Goal: Information Seeking & Learning: Compare options

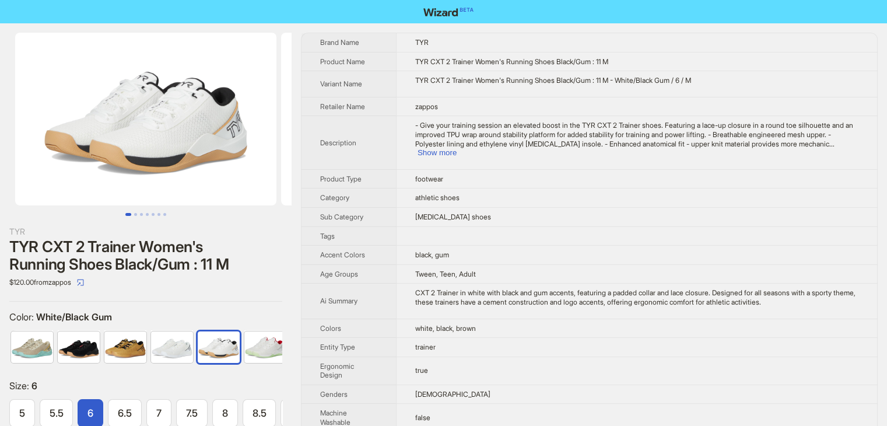
scroll to position [0, 49]
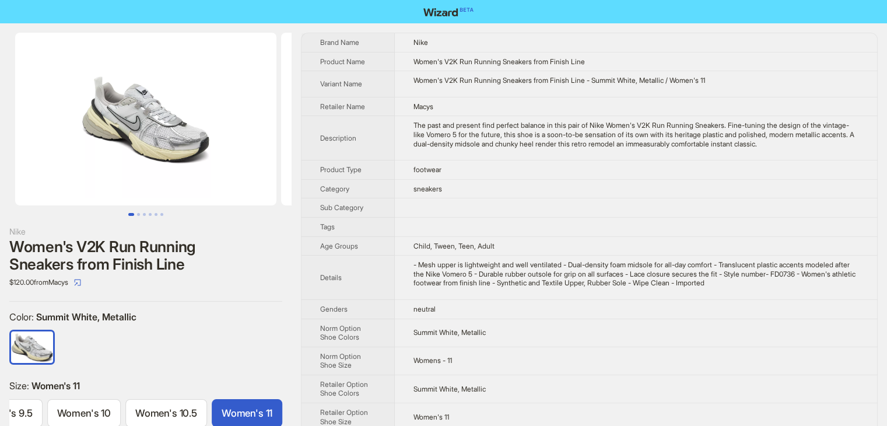
scroll to position [0, 607]
click at [528, 234] on td at bounding box center [636, 226] width 483 height 19
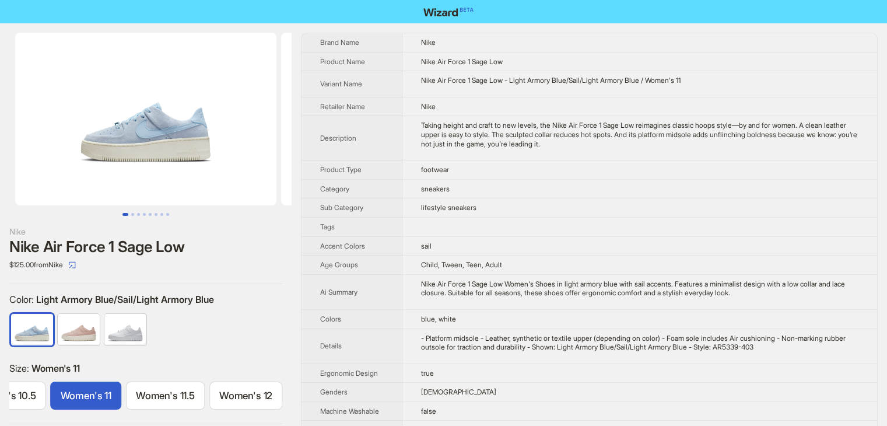
scroll to position [0, 932]
click at [442, 167] on span "footwear" at bounding box center [435, 169] width 28 height 9
click at [572, 186] on td "sneakers" at bounding box center [640, 188] width 475 height 19
click at [564, 189] on td "sneakers" at bounding box center [640, 188] width 475 height 19
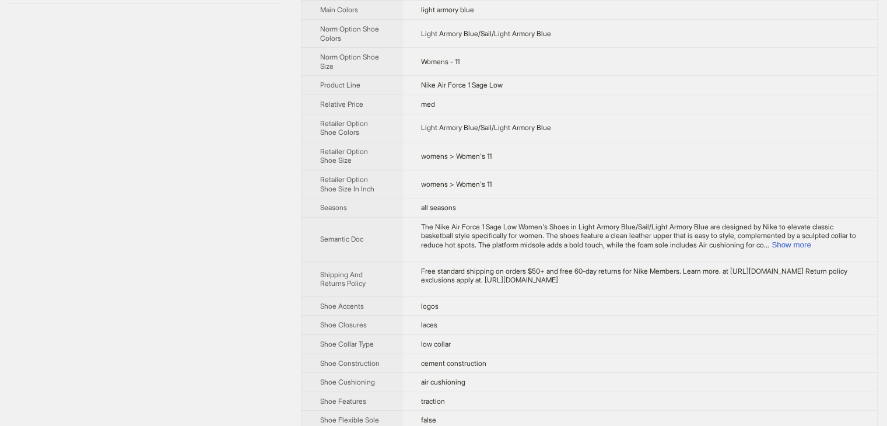
scroll to position [443, 0]
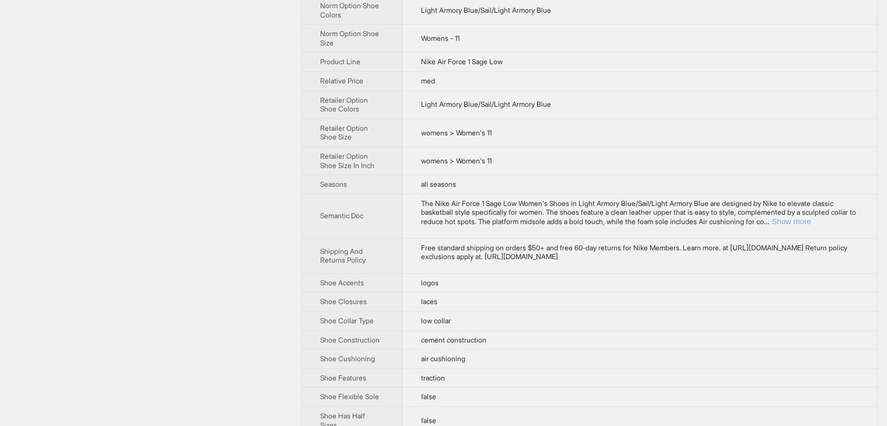
click at [811, 217] on button "Show more" at bounding box center [791, 221] width 39 height 9
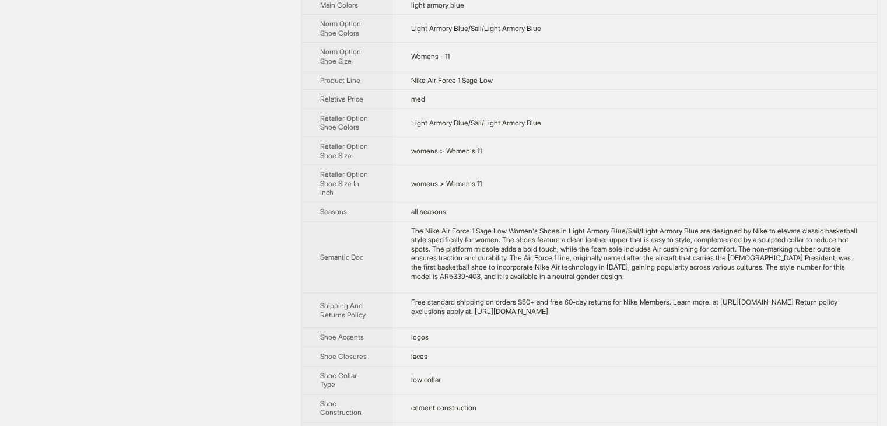
click at [770, 182] on td "womens > Women's 11" at bounding box center [634, 183] width 485 height 37
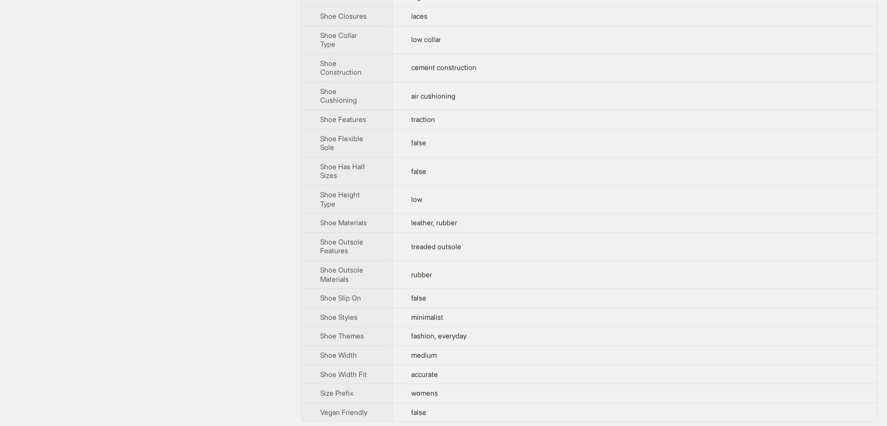
scroll to position [784, 0]
click at [546, 264] on td "rubber" at bounding box center [634, 274] width 485 height 28
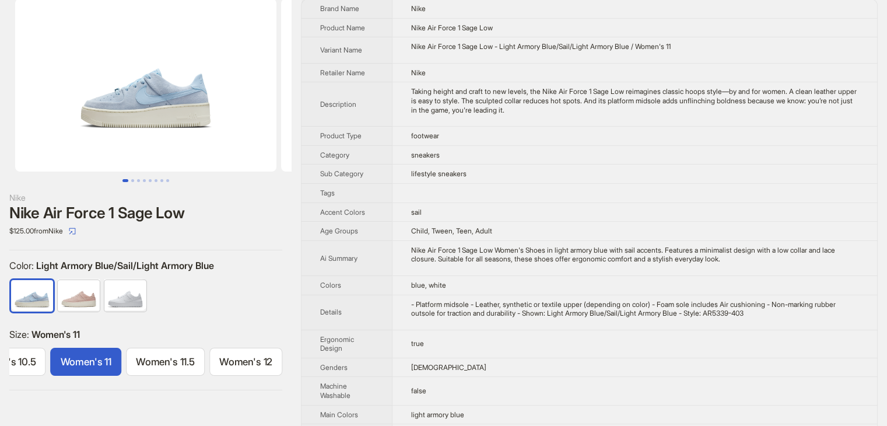
scroll to position [0, 0]
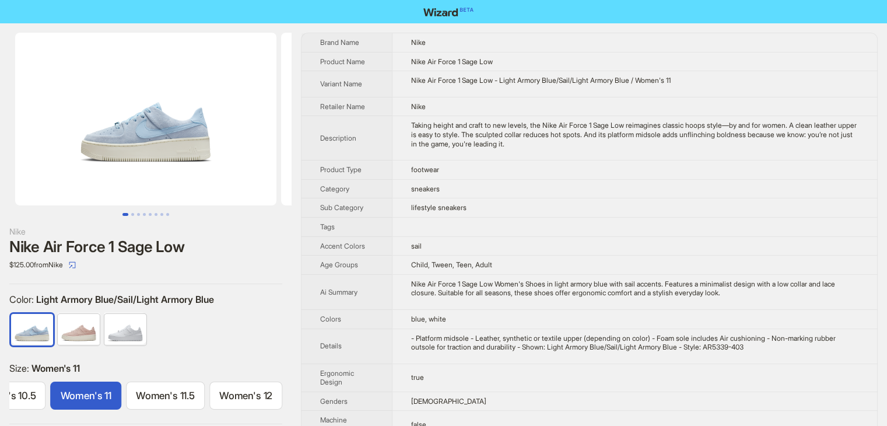
click at [506, 175] on td "footwear" at bounding box center [634, 169] width 485 height 19
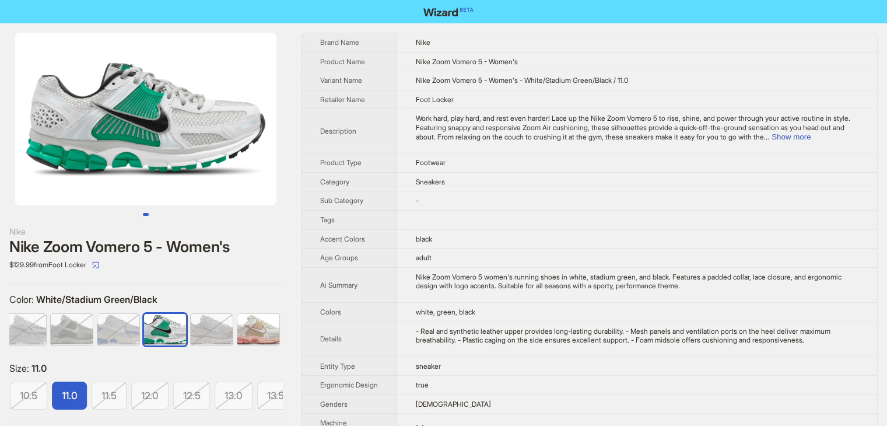
scroll to position [0, 513]
click at [569, 204] on td "-" at bounding box center [637, 200] width 480 height 19
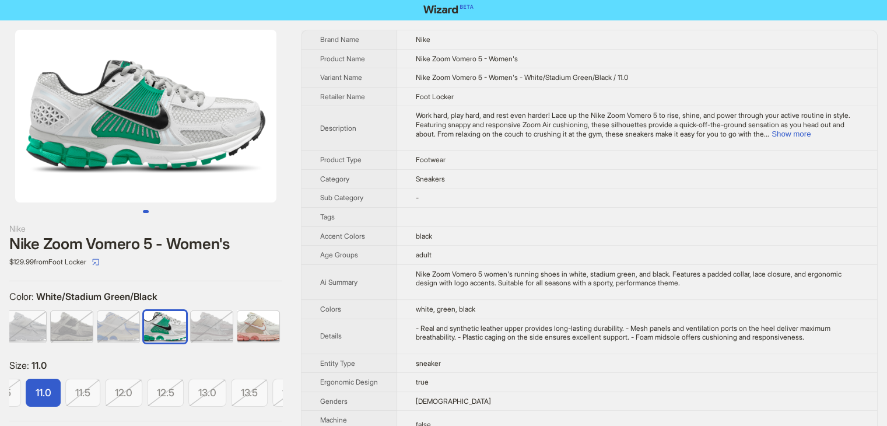
scroll to position [0, 0]
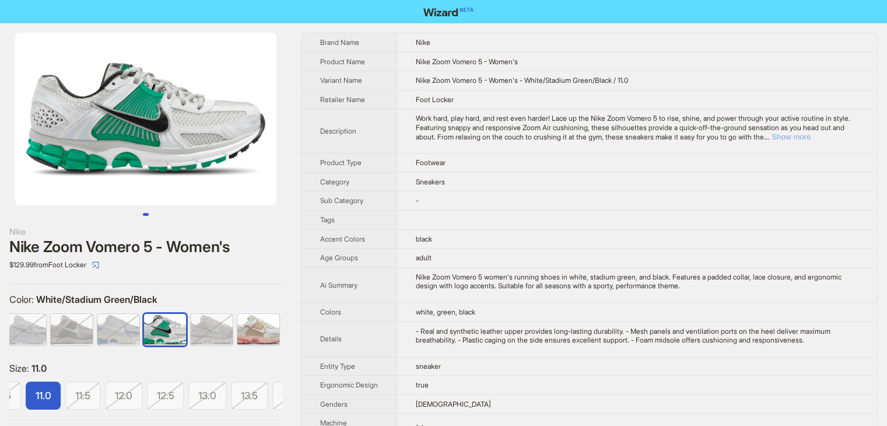
click at [811, 134] on button "Show more" at bounding box center [791, 136] width 39 height 9
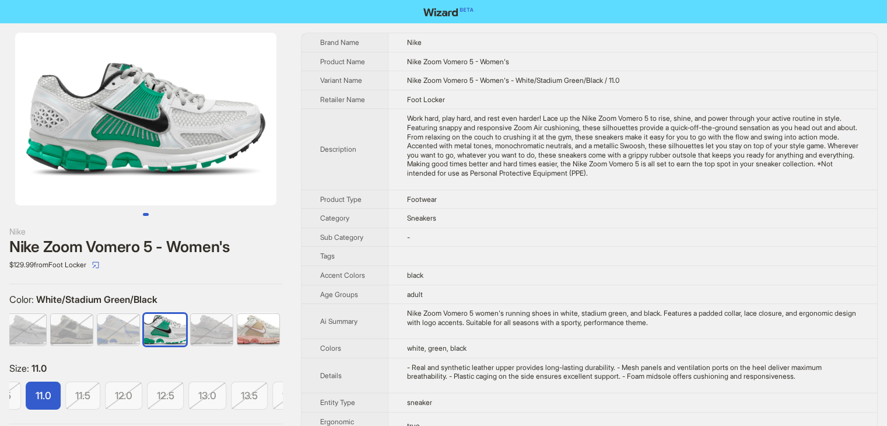
click at [695, 221] on td "Sneakers" at bounding box center [633, 218] width 490 height 19
click at [589, 209] on td "Sneakers" at bounding box center [633, 218] width 490 height 19
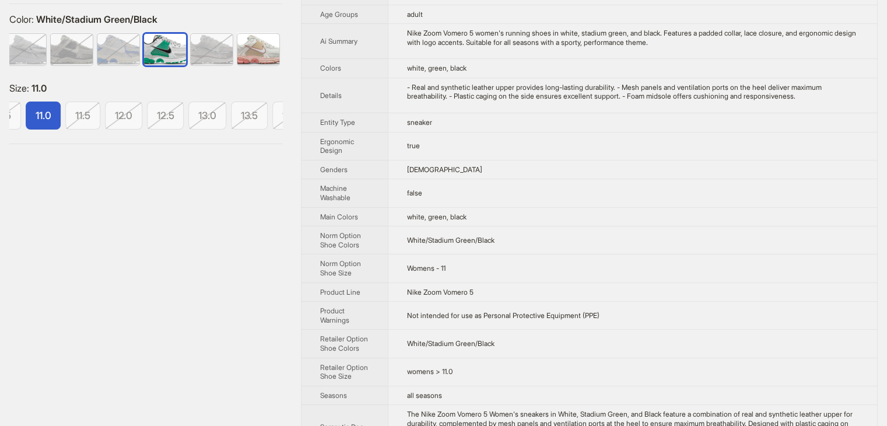
scroll to position [303, 0]
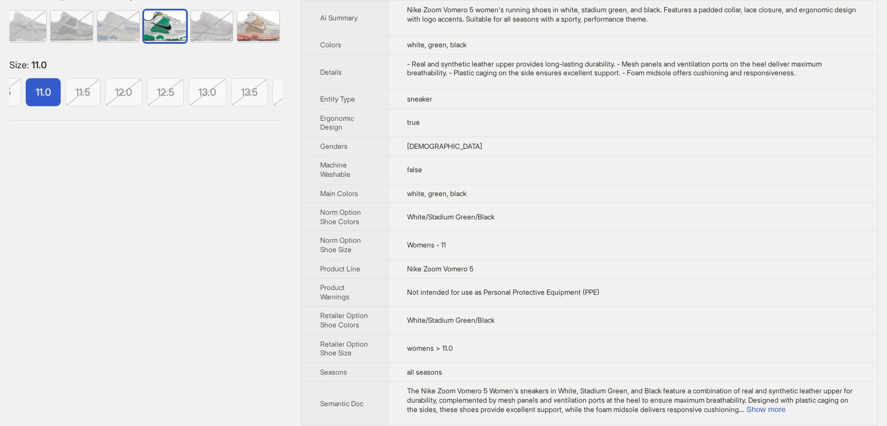
click at [443, 189] on span "white, green, black" at bounding box center [437, 193] width 60 height 9
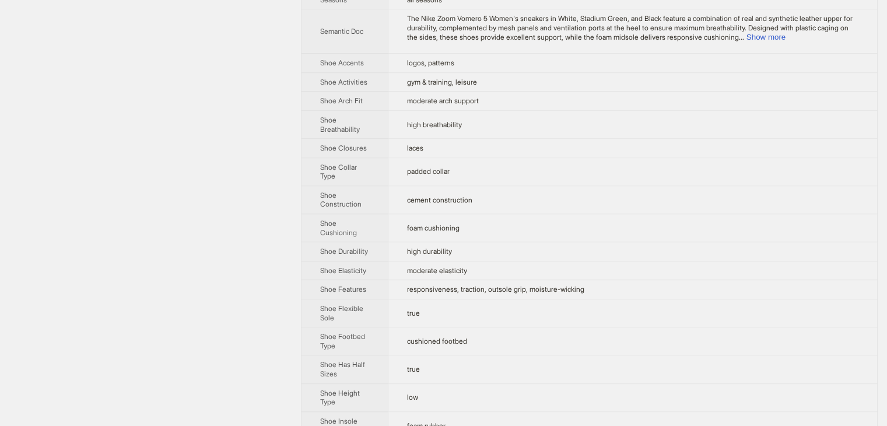
scroll to position [677, 0]
click at [786, 36] on button "Show more" at bounding box center [766, 36] width 39 height 9
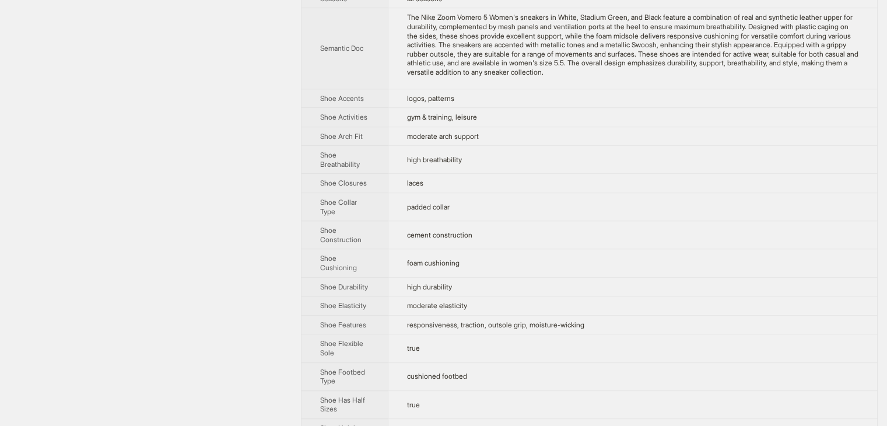
click at [785, 147] on td "high breathability" at bounding box center [633, 160] width 490 height 28
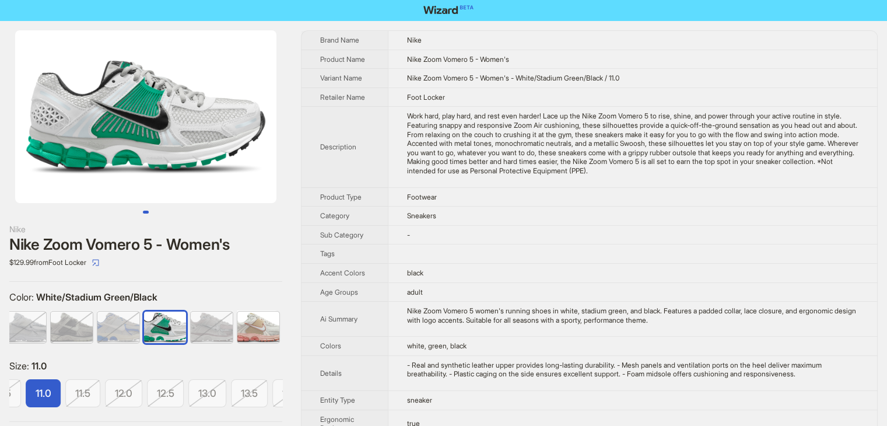
scroll to position [0, 0]
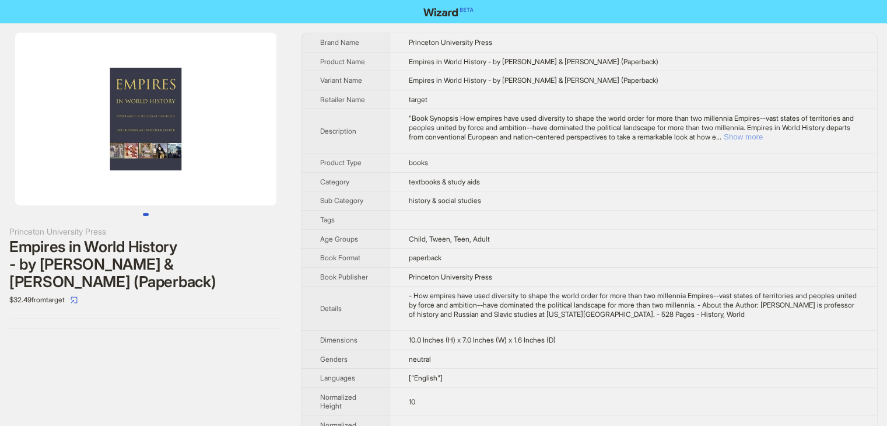
click at [763, 137] on button "Show more" at bounding box center [743, 136] width 39 height 9
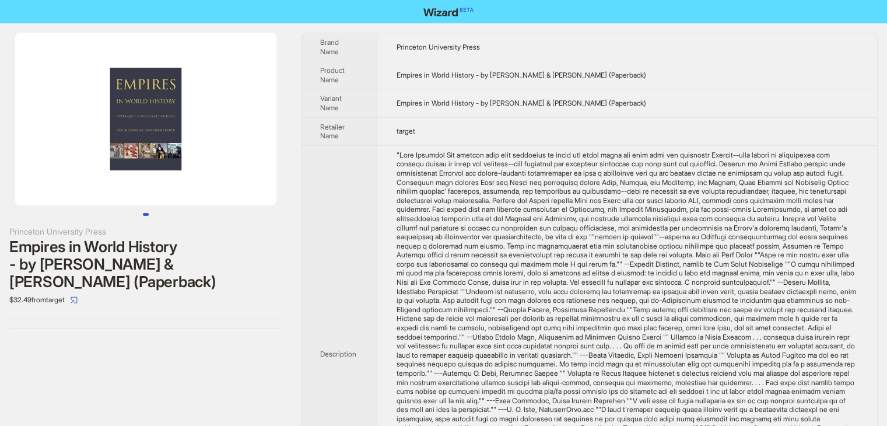
click at [739, 137] on td "target" at bounding box center [627, 131] width 500 height 28
click at [655, 310] on div at bounding box center [627, 351] width 463 height 400
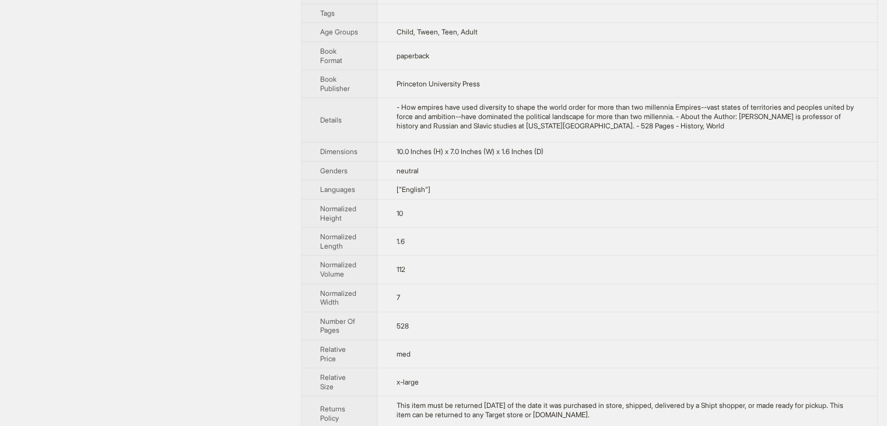
scroll to position [677, 0]
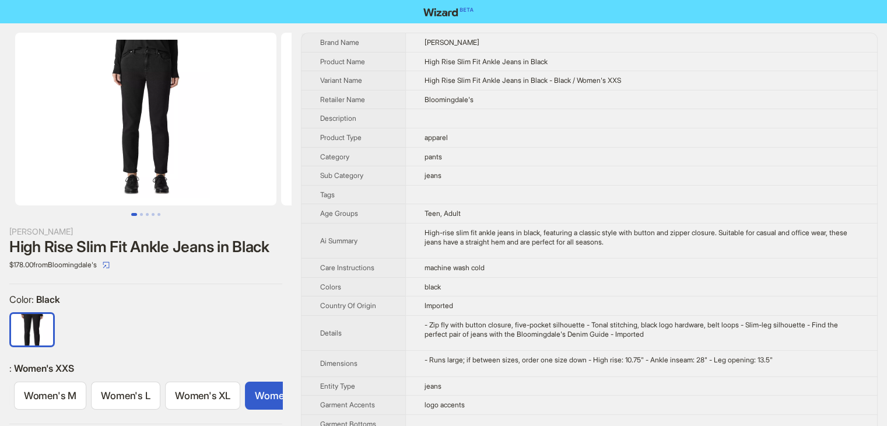
scroll to position [0, 207]
click at [520, 369] on td "- Runs large; if between sizes, order one size down - High rise: 10.75" - Ankle…" at bounding box center [641, 364] width 472 height 26
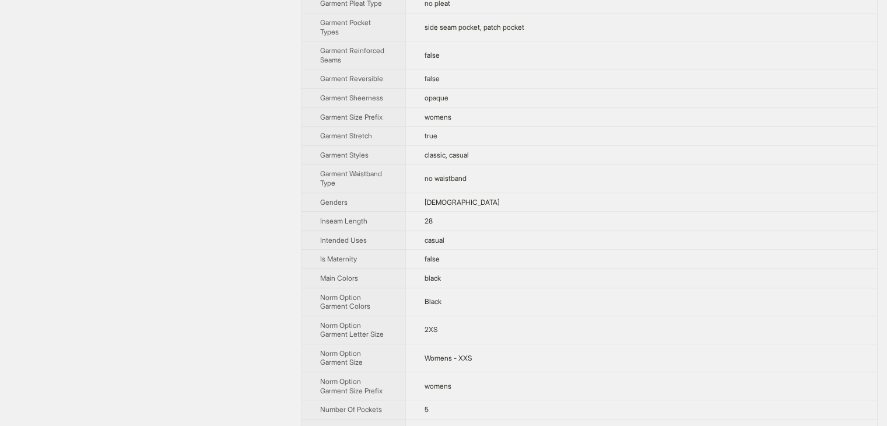
scroll to position [596, 0]
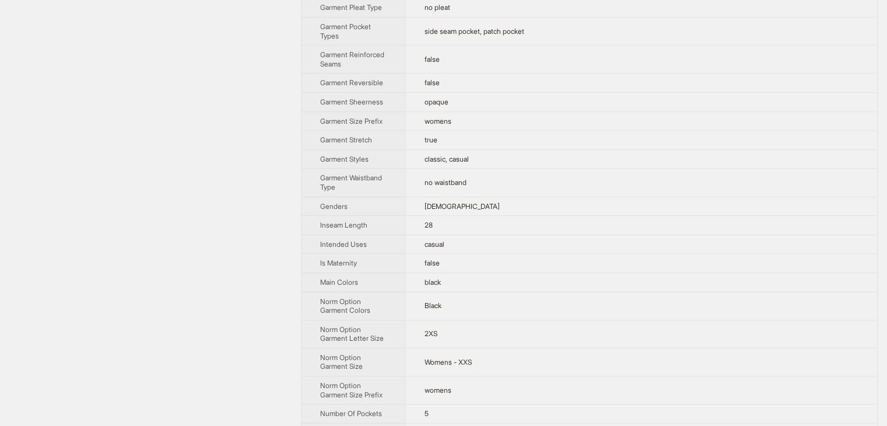
click at [526, 184] on td "no waistband" at bounding box center [641, 183] width 472 height 28
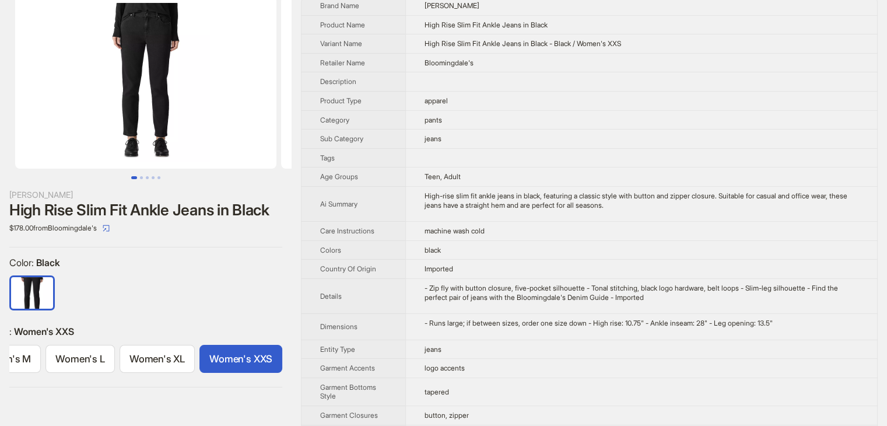
scroll to position [0, 0]
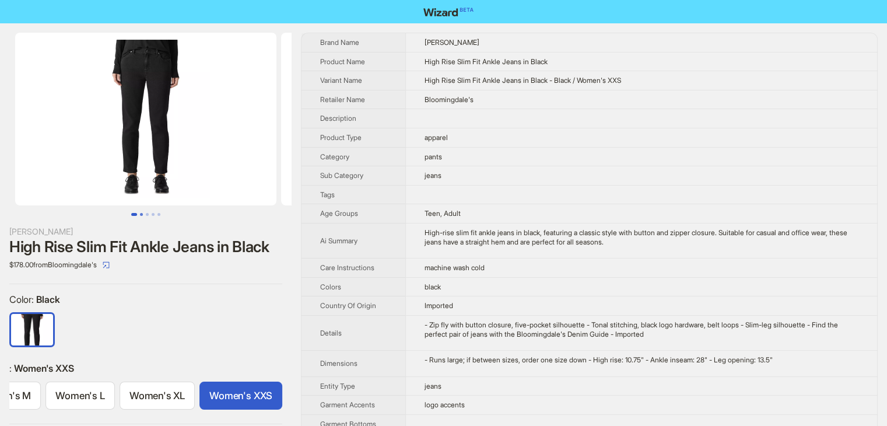
click at [140, 214] on button "Go to slide 2" at bounding box center [141, 214] width 3 height 3
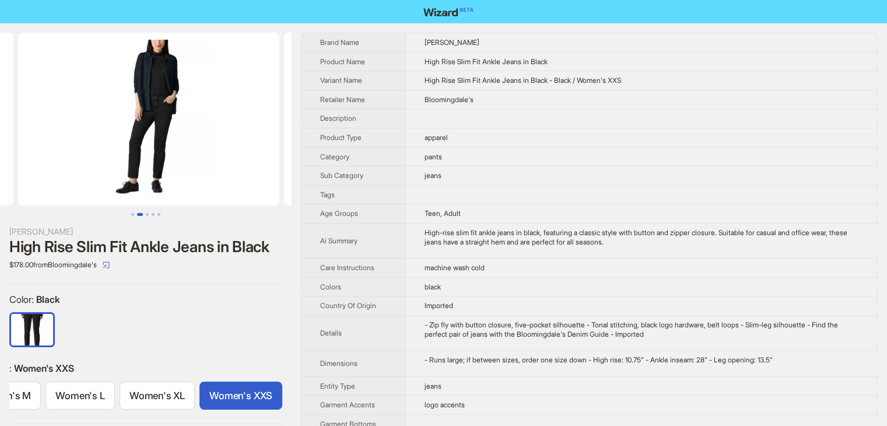
scroll to position [0, 266]
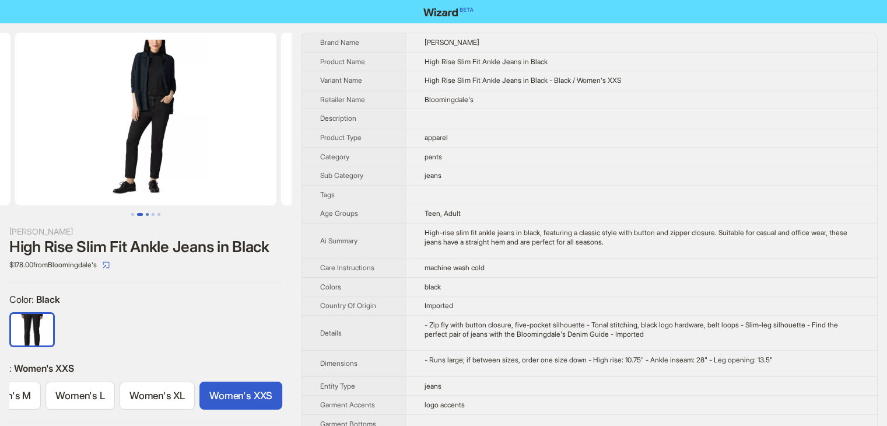
click at [148, 214] on button "Go to slide 3" at bounding box center [147, 214] width 3 height 3
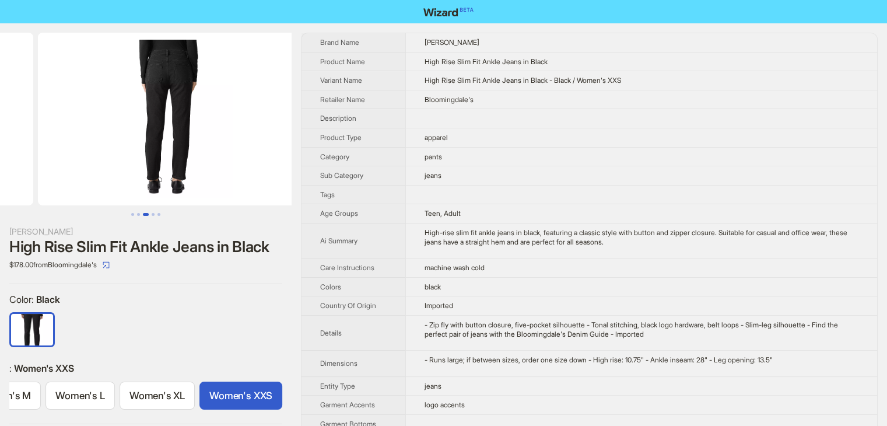
scroll to position [0, 532]
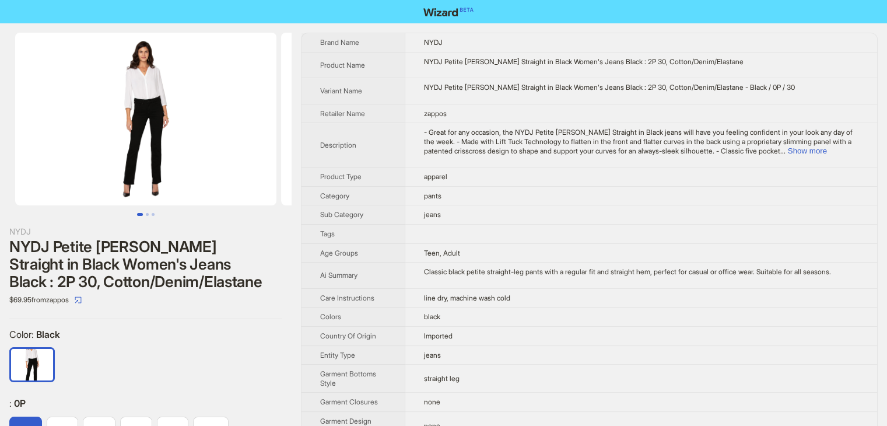
click at [589, 156] on td "- Great for any occasion, the NYDJ Petite [PERSON_NAME] Straight in Black jeans…" at bounding box center [641, 145] width 473 height 44
click at [827, 150] on button "Show more" at bounding box center [807, 150] width 39 height 9
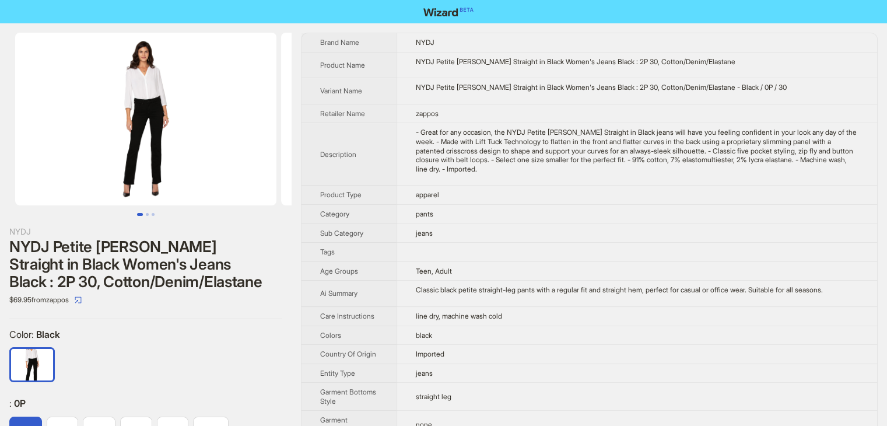
click at [726, 243] on td at bounding box center [637, 252] width 481 height 19
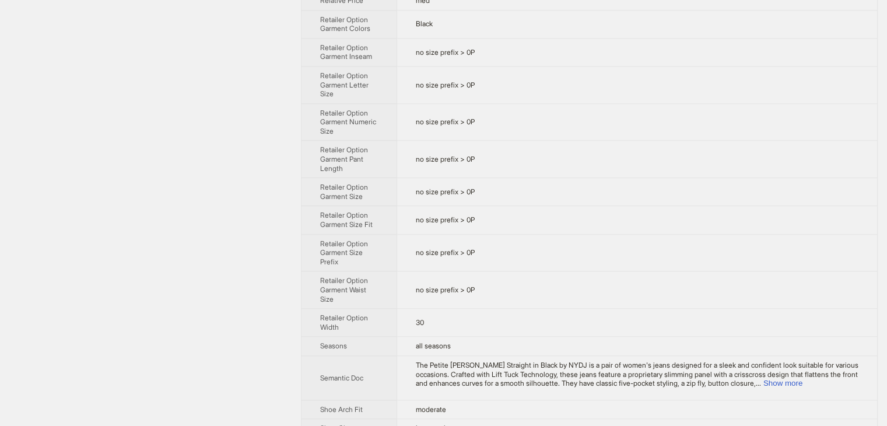
scroll to position [1309, 0]
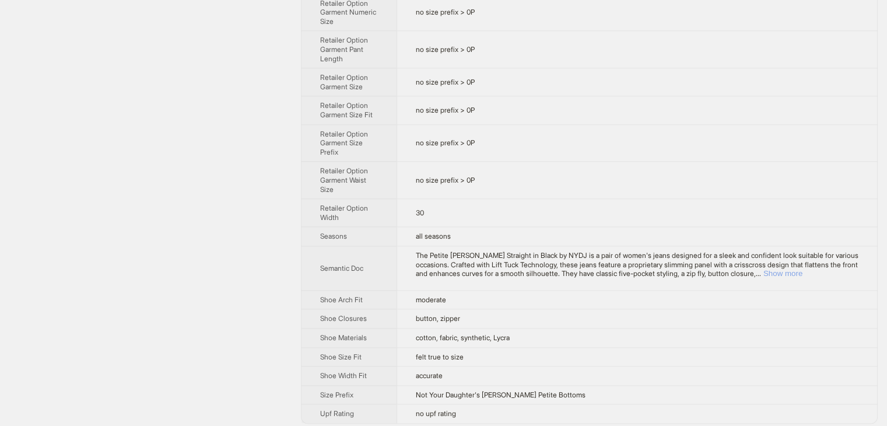
click at [803, 269] on button "Show more" at bounding box center [783, 273] width 39 height 9
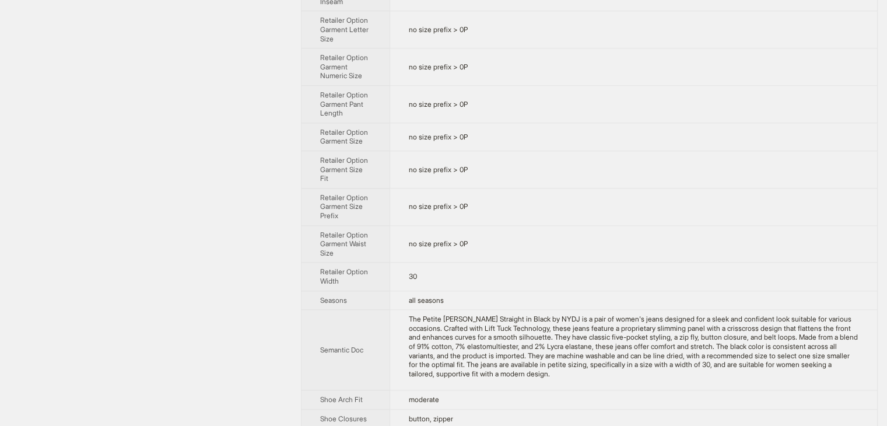
click at [772, 225] on td "no size prefix > 0P" at bounding box center [634, 206] width 488 height 37
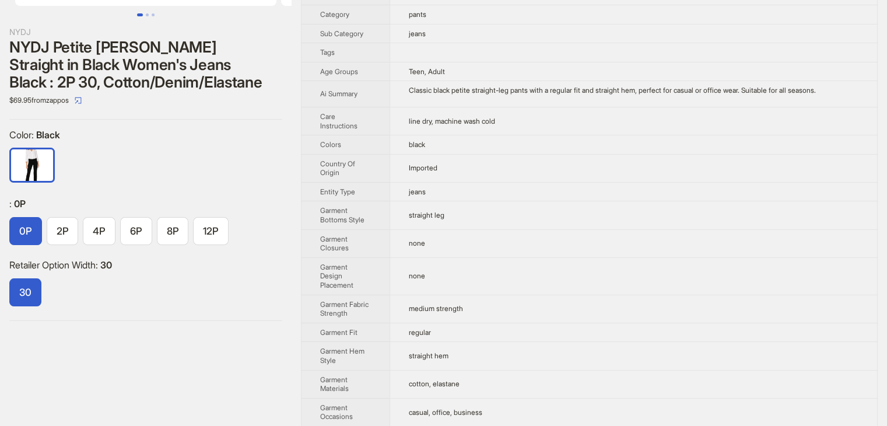
scroll to position [176, 0]
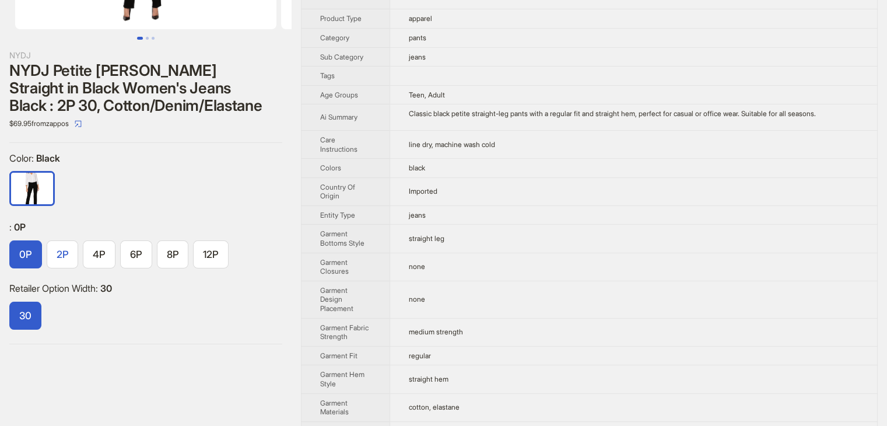
click at [63, 255] on span "2P" at bounding box center [63, 255] width 12 height 12
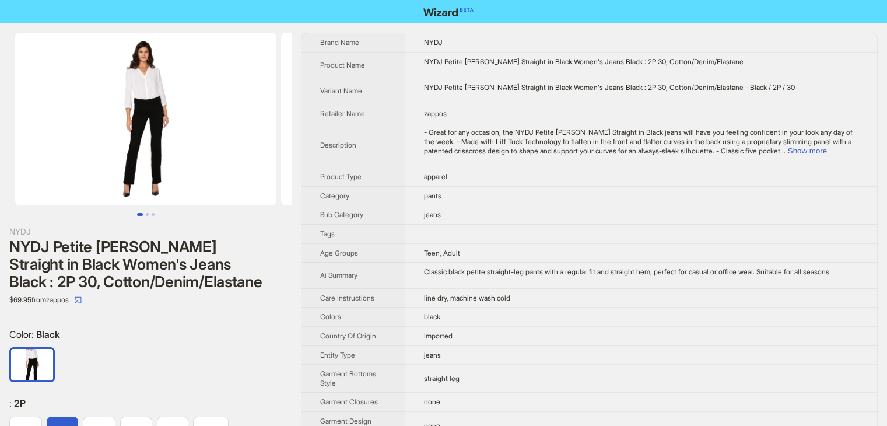
click at [242, 326] on div "NYDJ NYDJ Petite Marilyn Straight in Black Women's Jeans Black : 2P 30, Cotton/…" at bounding box center [146, 276] width 292 height 506
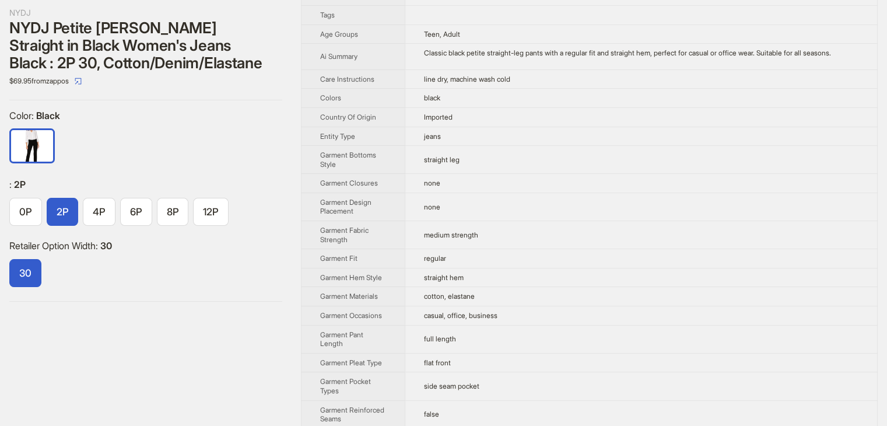
scroll to position [257, 0]
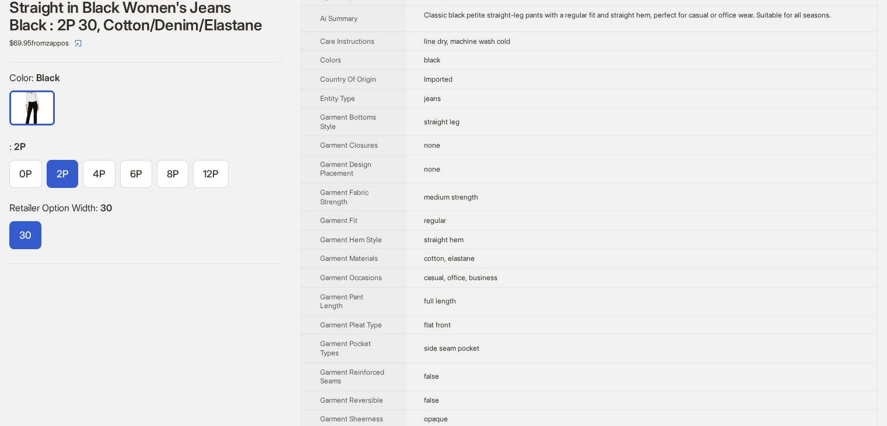
click at [27, 239] on span "30" at bounding box center [25, 235] width 12 height 12
click at [100, 177] on span "4P" at bounding box center [99, 174] width 13 height 12
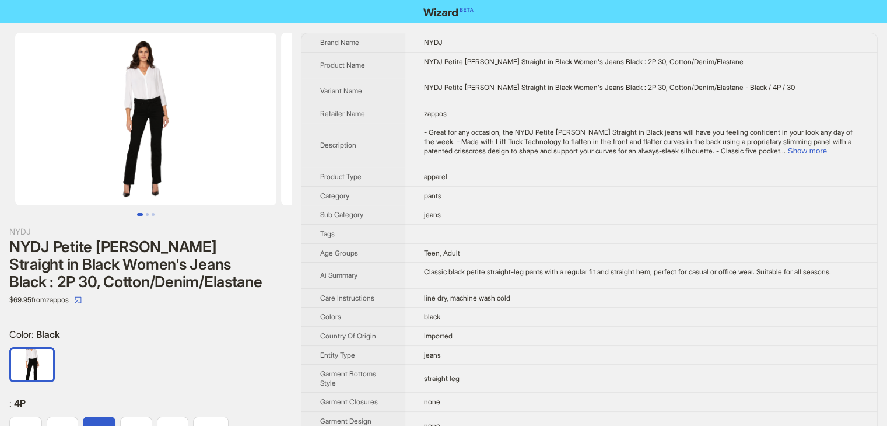
click at [470, 239] on td at bounding box center [641, 233] width 473 height 19
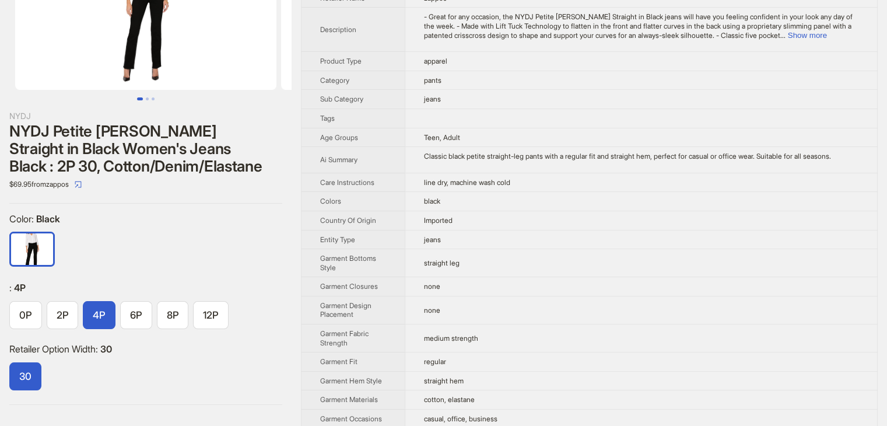
scroll to position [117, 0]
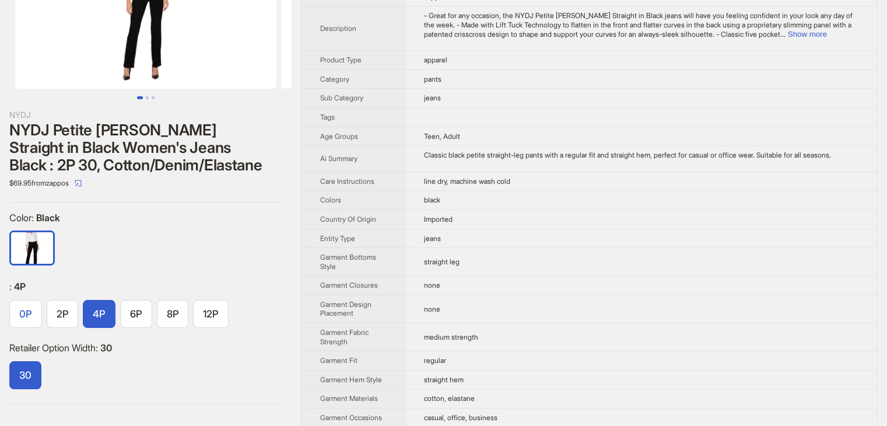
click at [24, 314] on span "0P" at bounding box center [25, 314] width 13 height 12
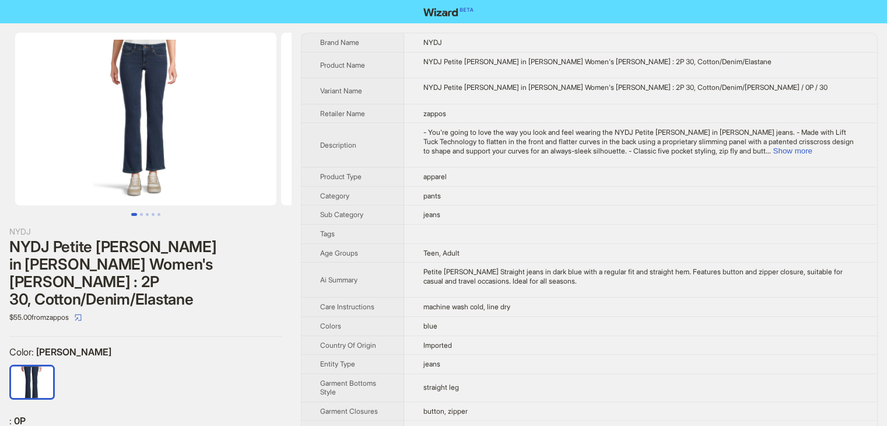
click at [569, 188] on td "pants" at bounding box center [640, 195] width 473 height 19
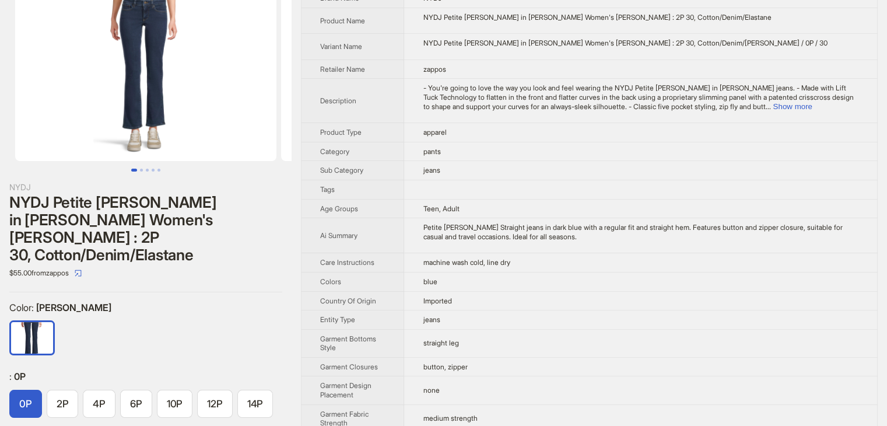
scroll to position [47, 0]
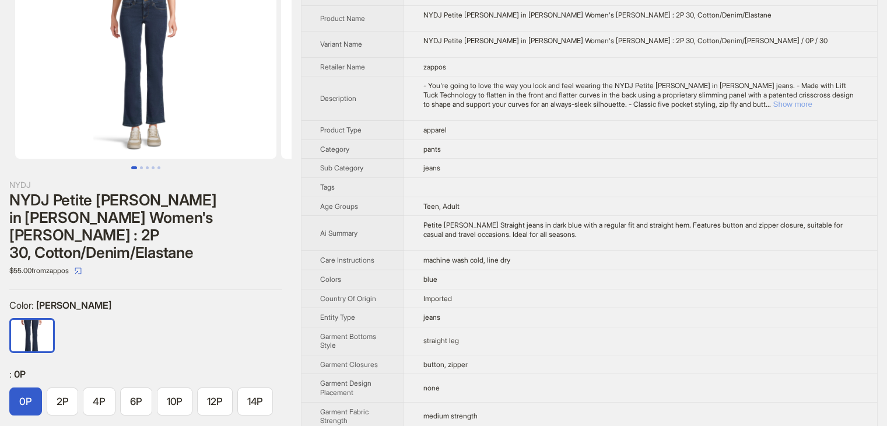
click at [812, 103] on button "Show more" at bounding box center [792, 104] width 39 height 9
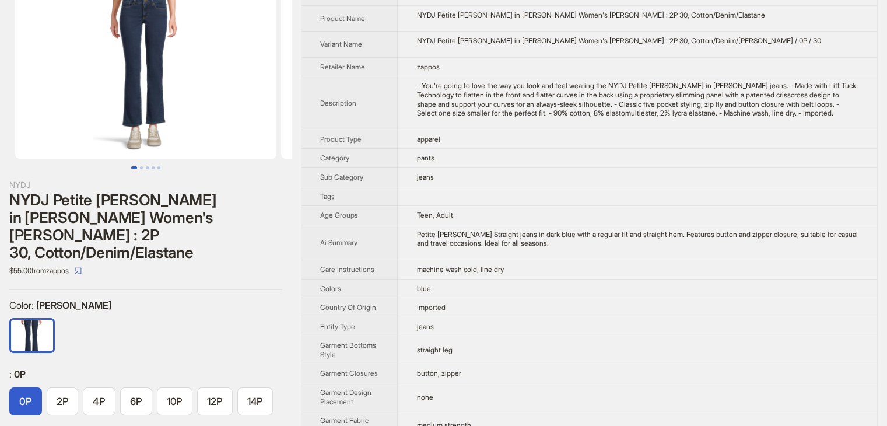
click at [791, 187] on td "jeans" at bounding box center [638, 176] width 480 height 19
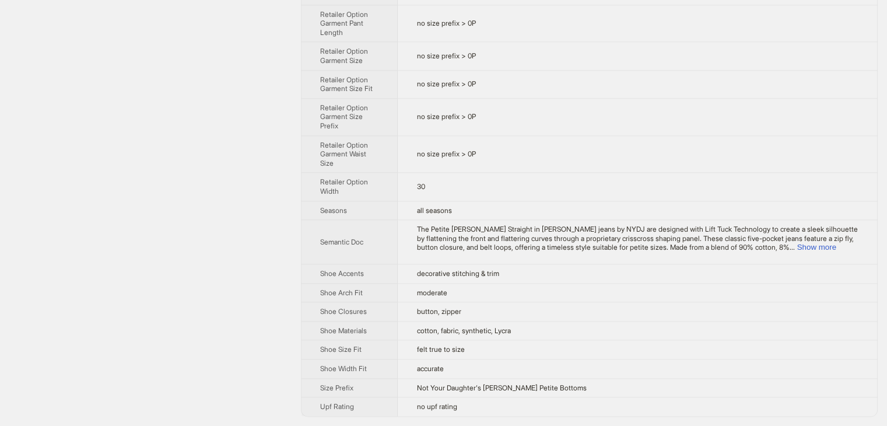
scroll to position [1319, 0]
click at [836, 245] on button "Show more" at bounding box center [816, 247] width 39 height 9
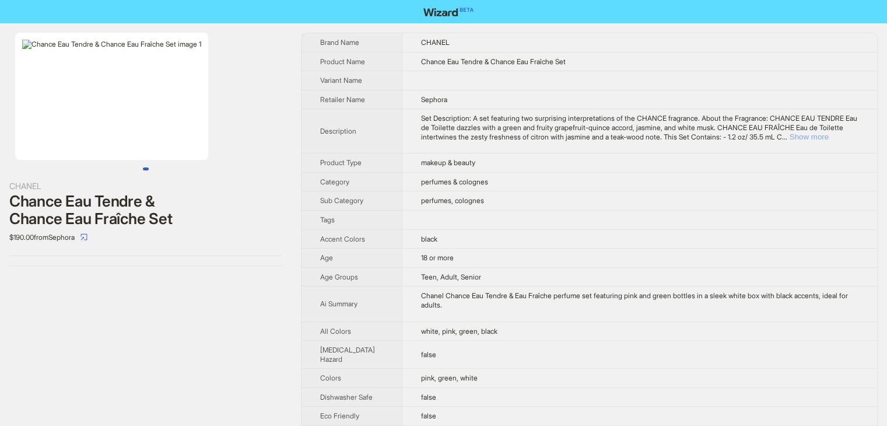
click at [829, 141] on button "Show more" at bounding box center [809, 136] width 39 height 9
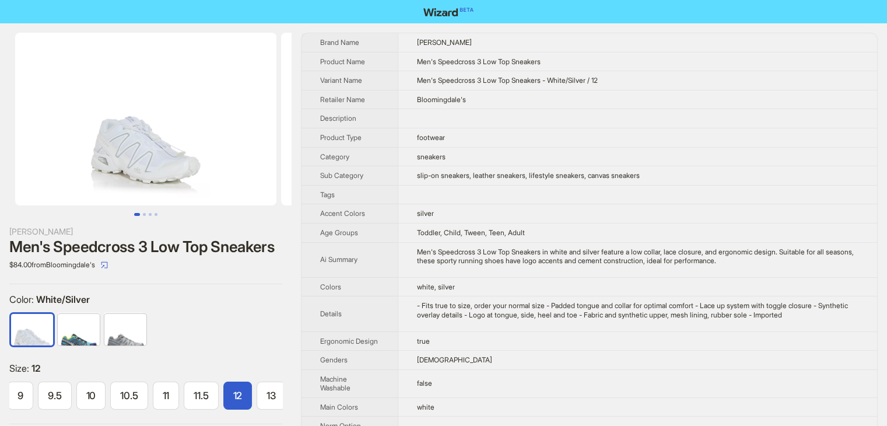
scroll to position [0, 109]
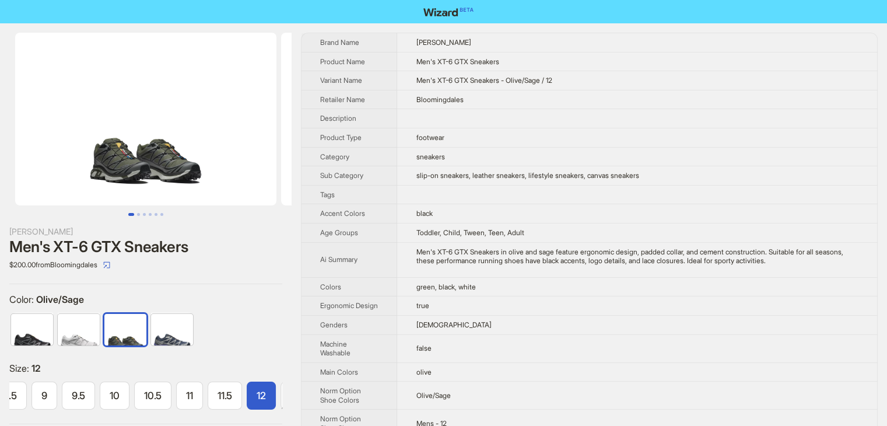
scroll to position [0, 145]
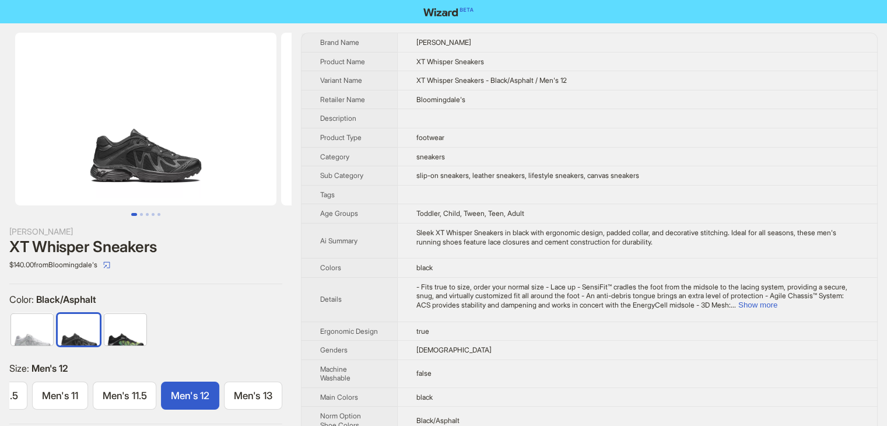
scroll to position [0, 446]
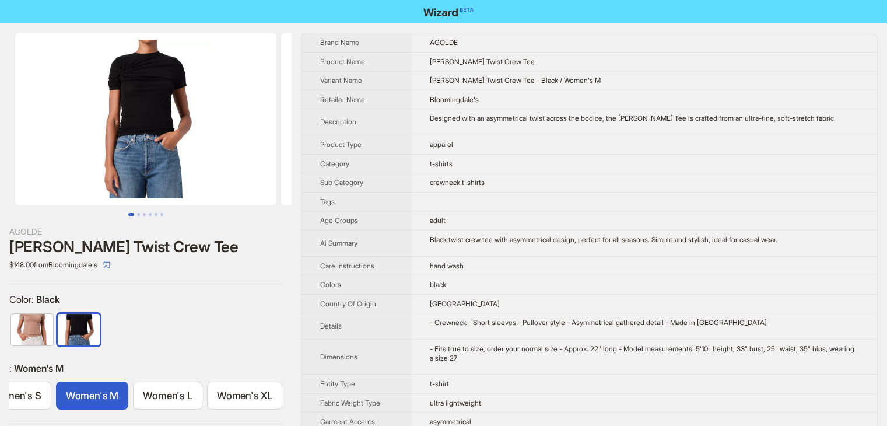
scroll to position [0, 117]
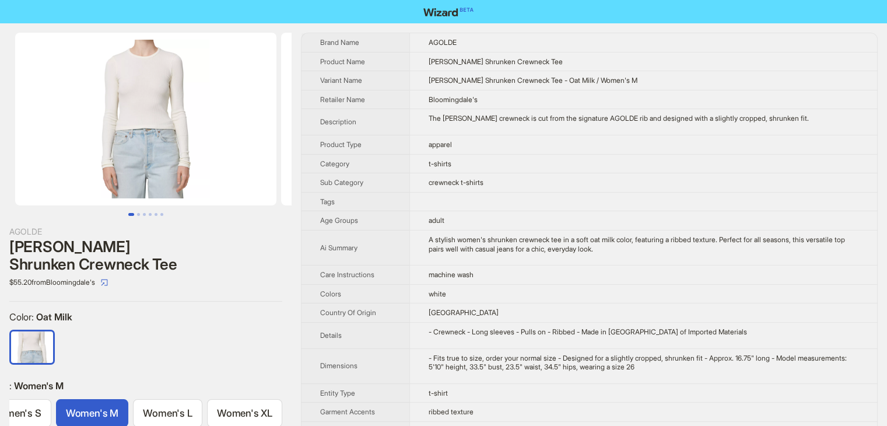
scroll to position [0, 117]
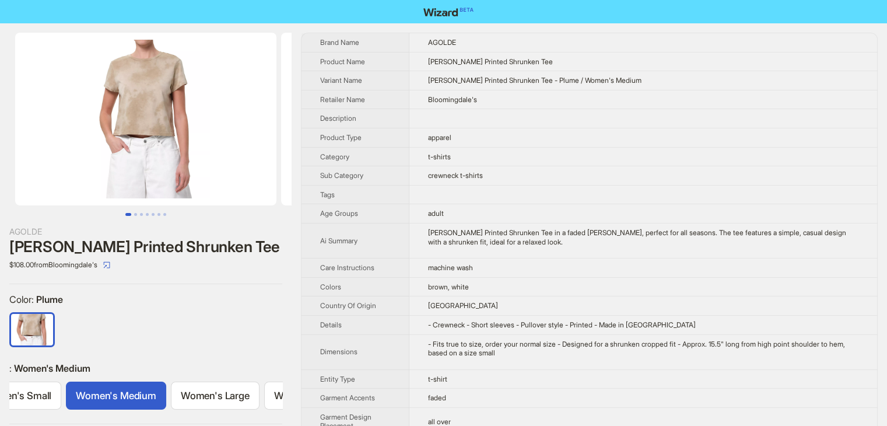
scroll to position [0, 180]
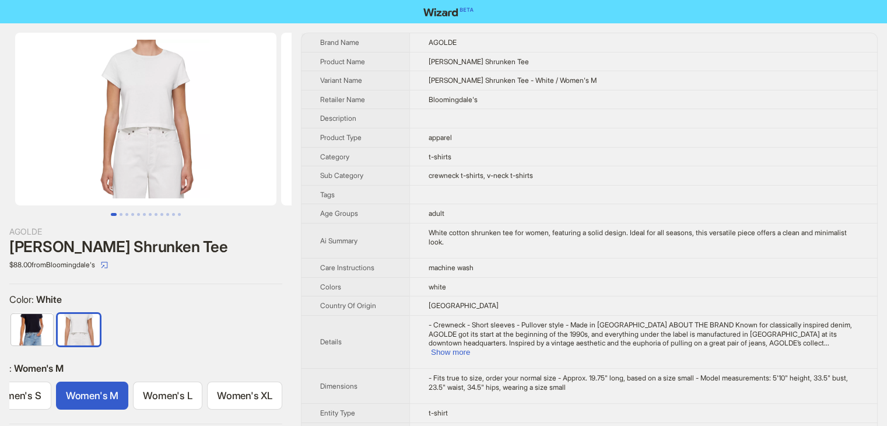
scroll to position [0, 117]
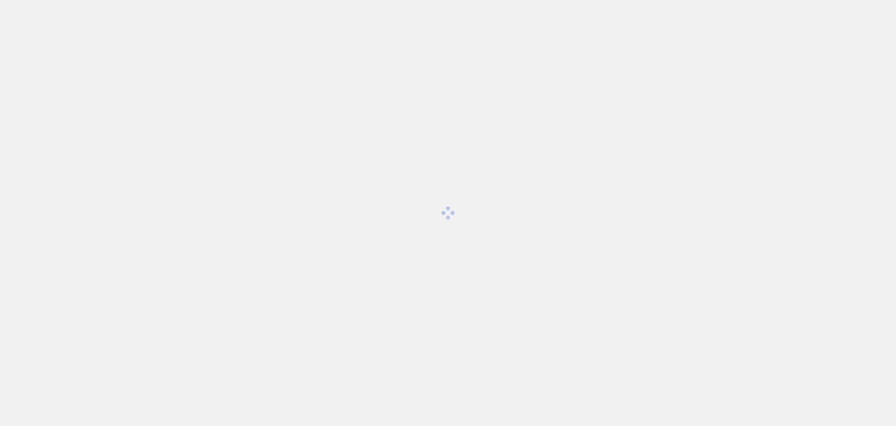
click at [330, 169] on div at bounding box center [448, 213] width 896 height 426
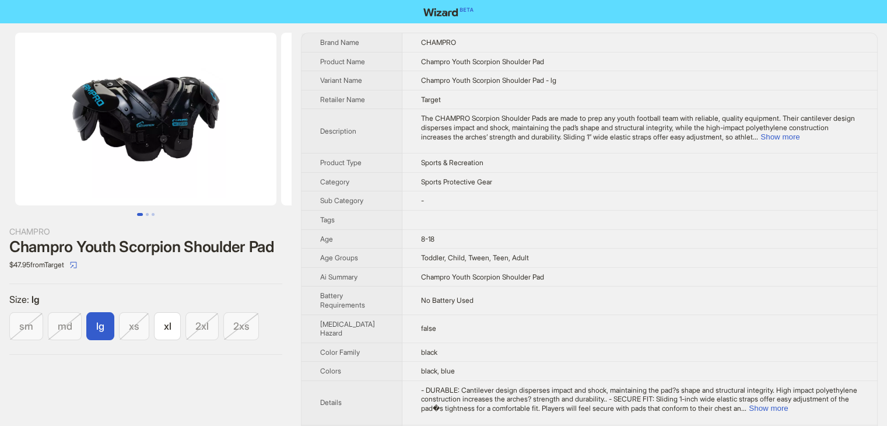
click at [501, 218] on td at bounding box center [640, 219] width 475 height 19
